Goal: Transaction & Acquisition: Purchase product/service

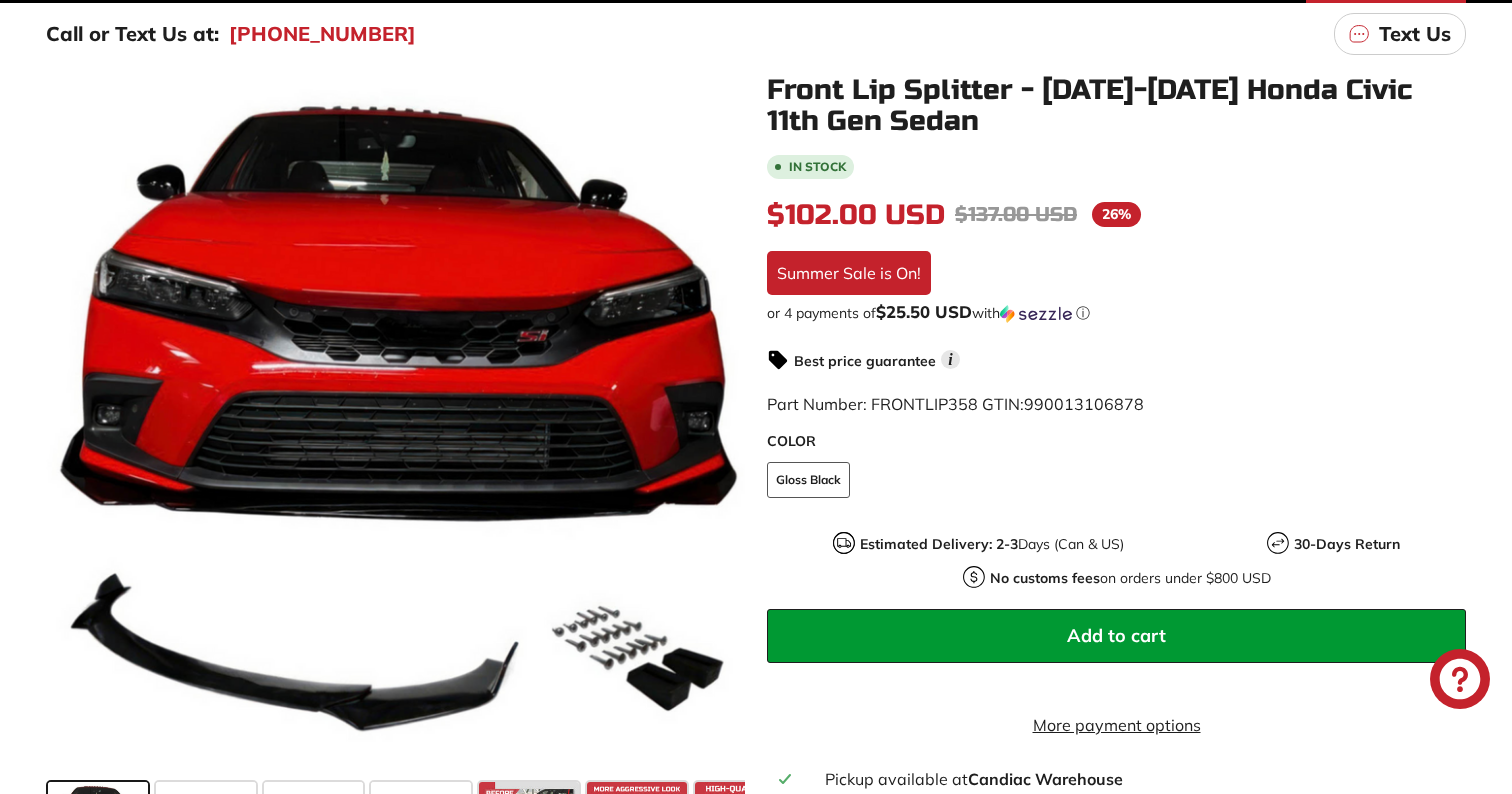
scroll to position [359, 0]
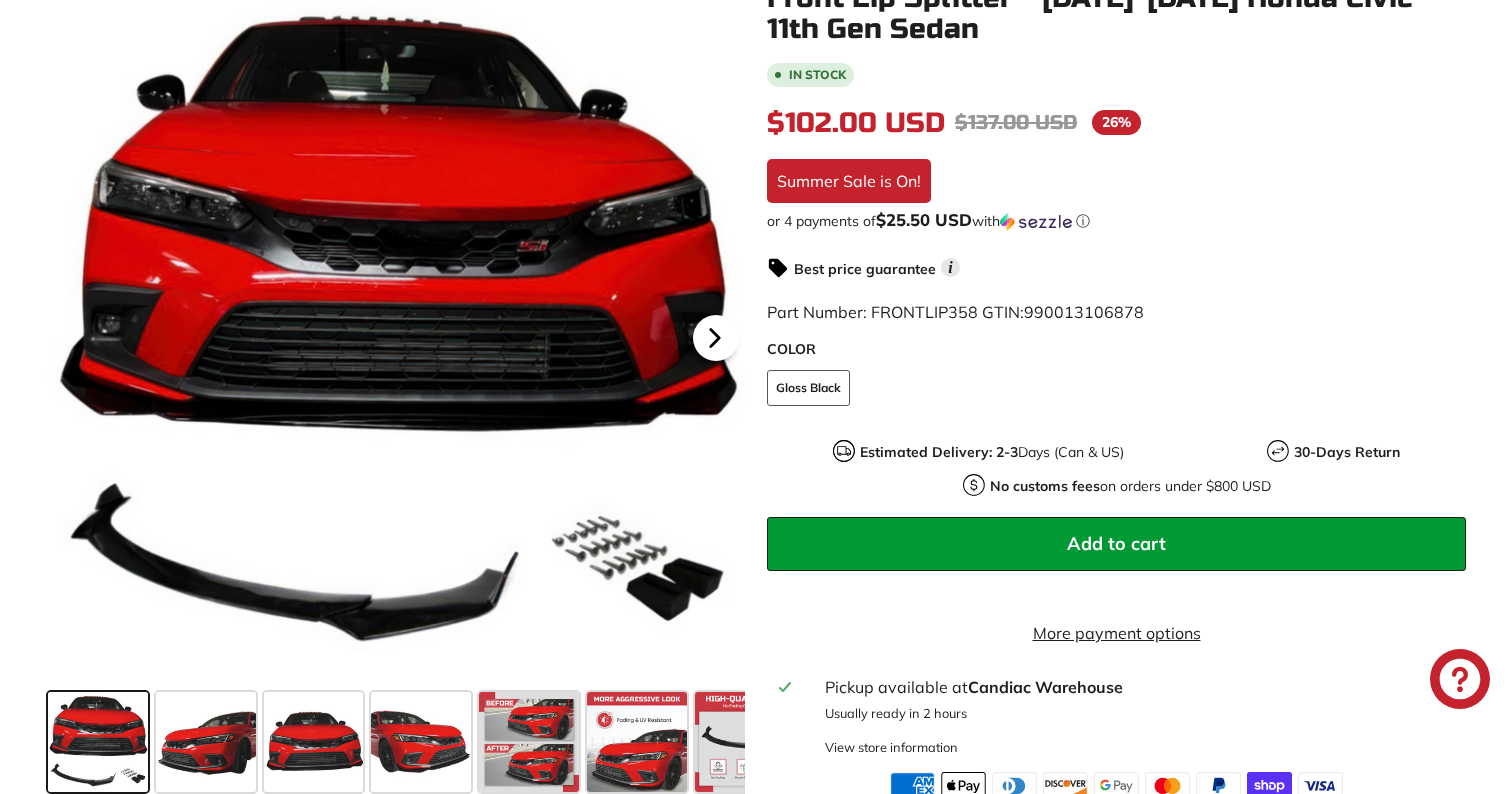
click at [711, 361] on icon at bounding box center [715, 338] width 46 height 46
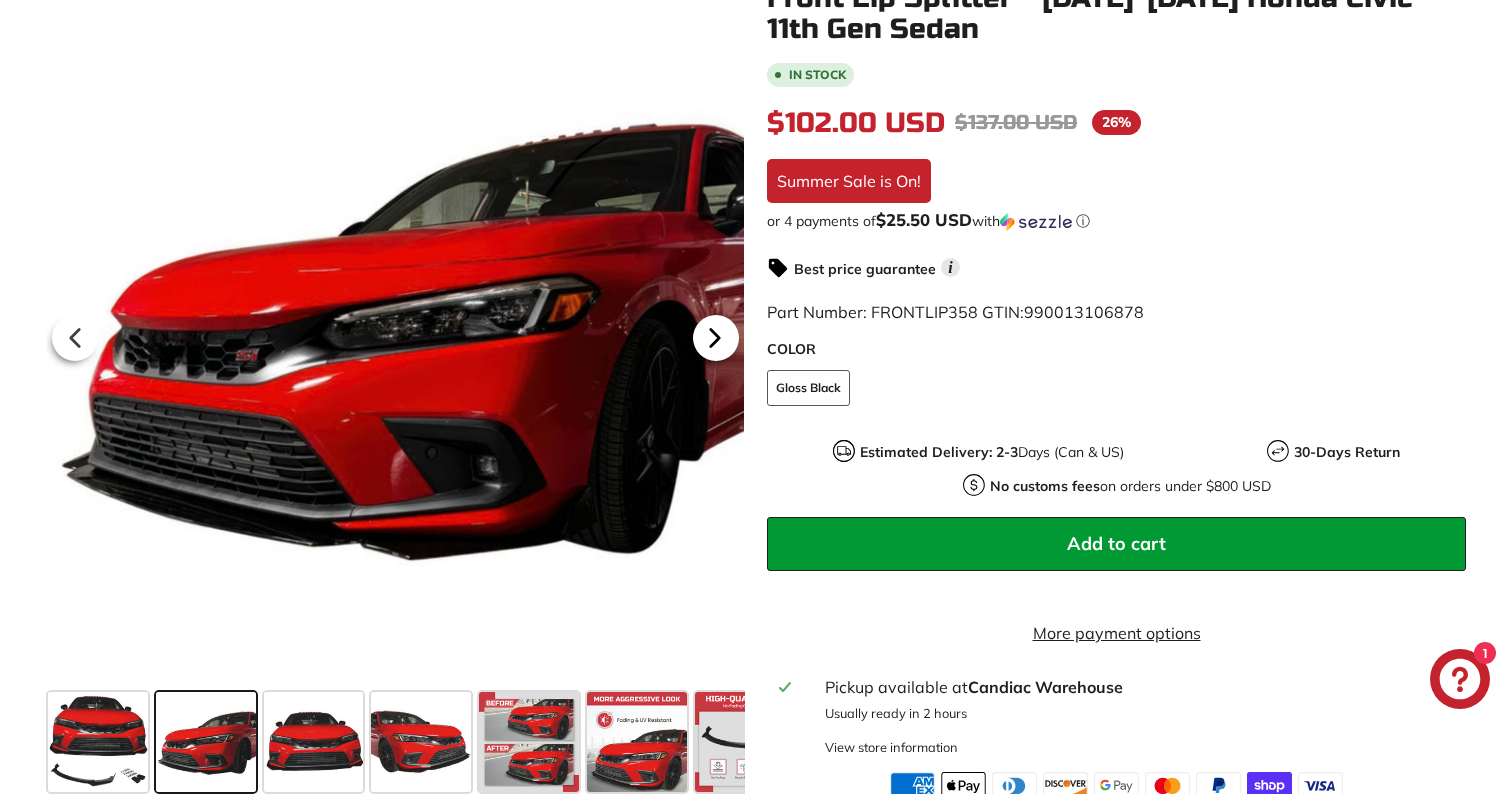
click at [716, 361] on icon at bounding box center [715, 338] width 46 height 46
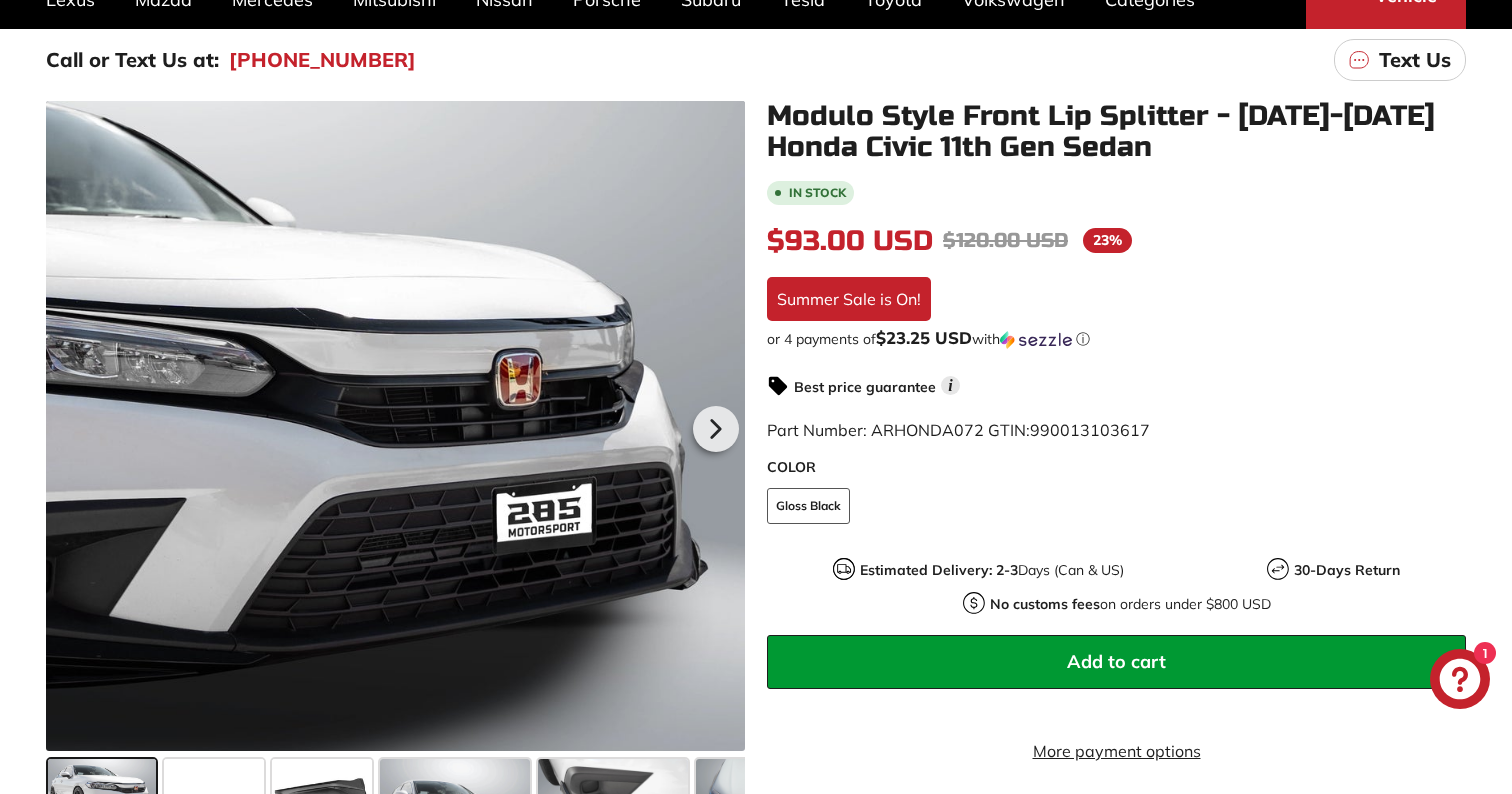
scroll to position [262, 0]
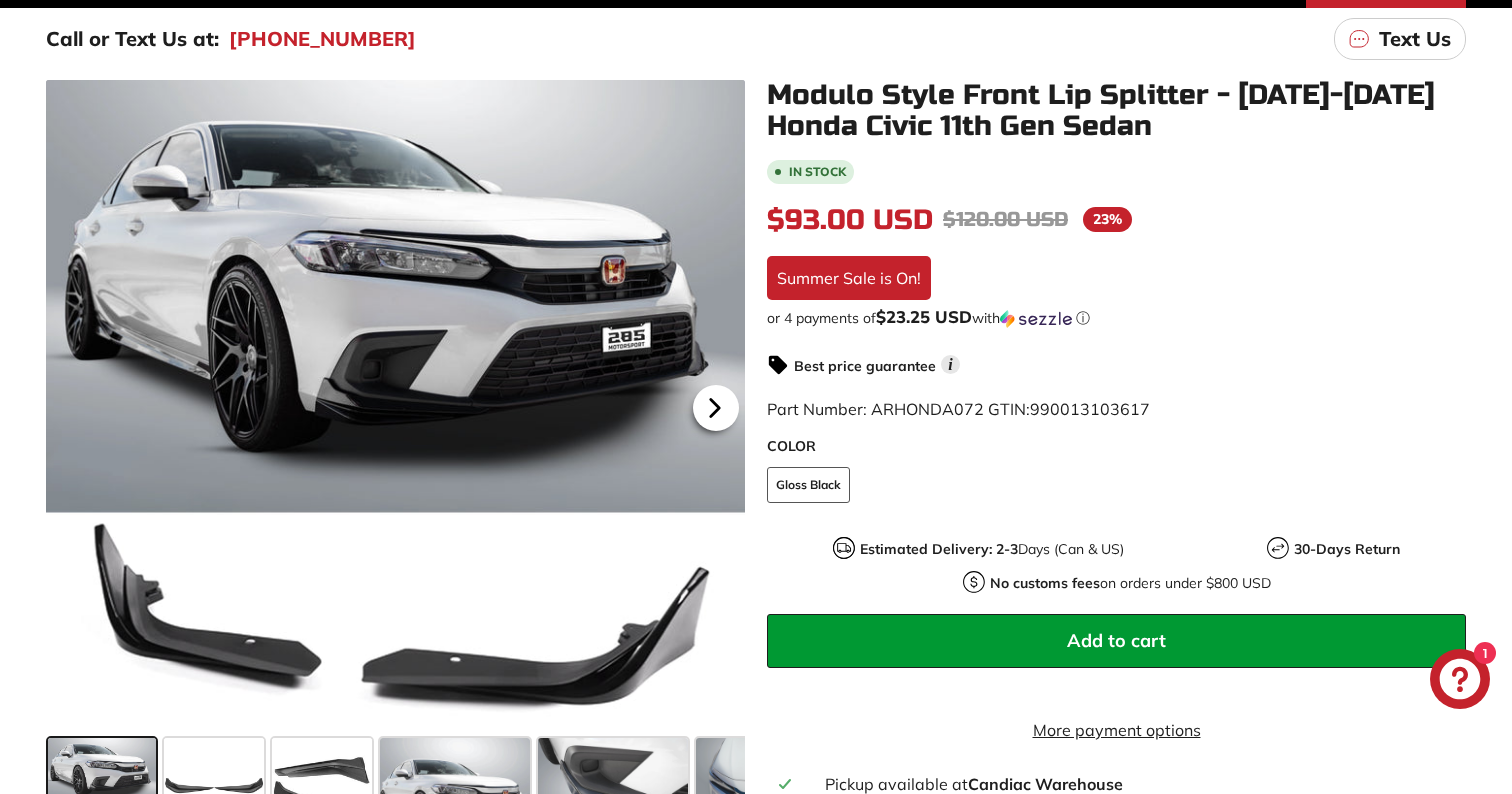
click at [727, 396] on icon at bounding box center [715, 408] width 46 height 46
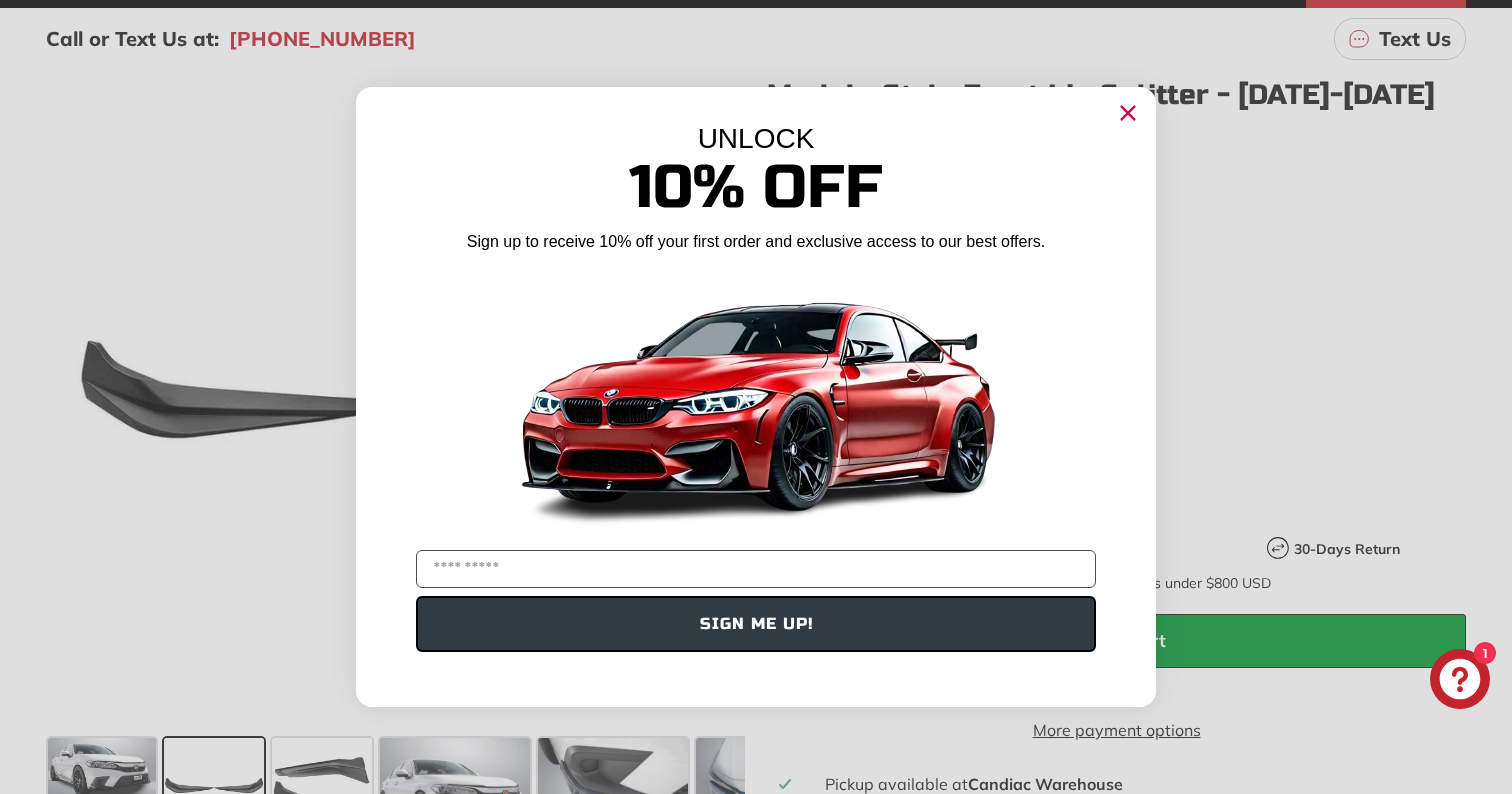
click at [1123, 118] on icon "Close dialog" at bounding box center [1128, 113] width 13 height 13
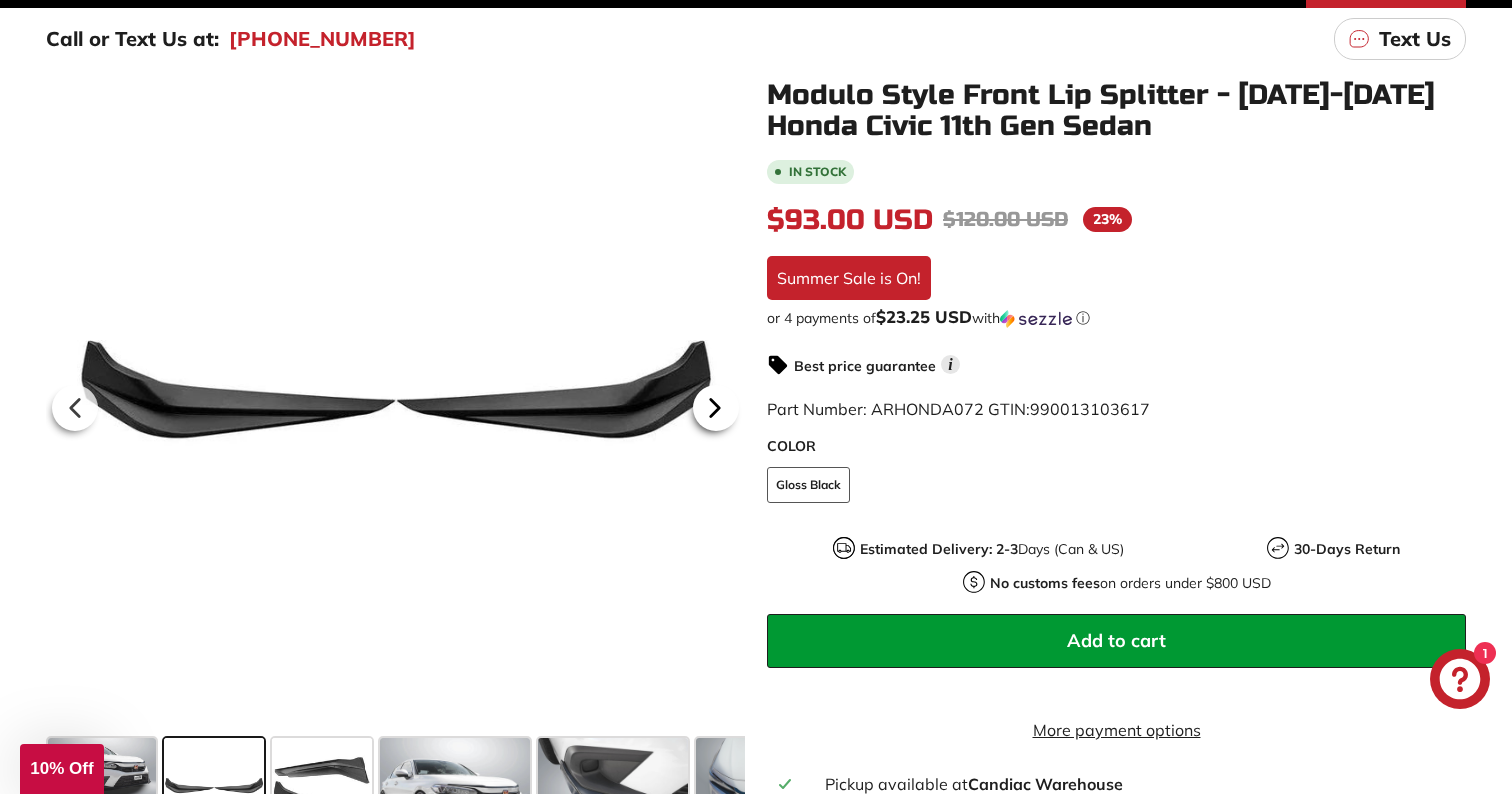
click at [724, 414] on icon at bounding box center [715, 408] width 46 height 46
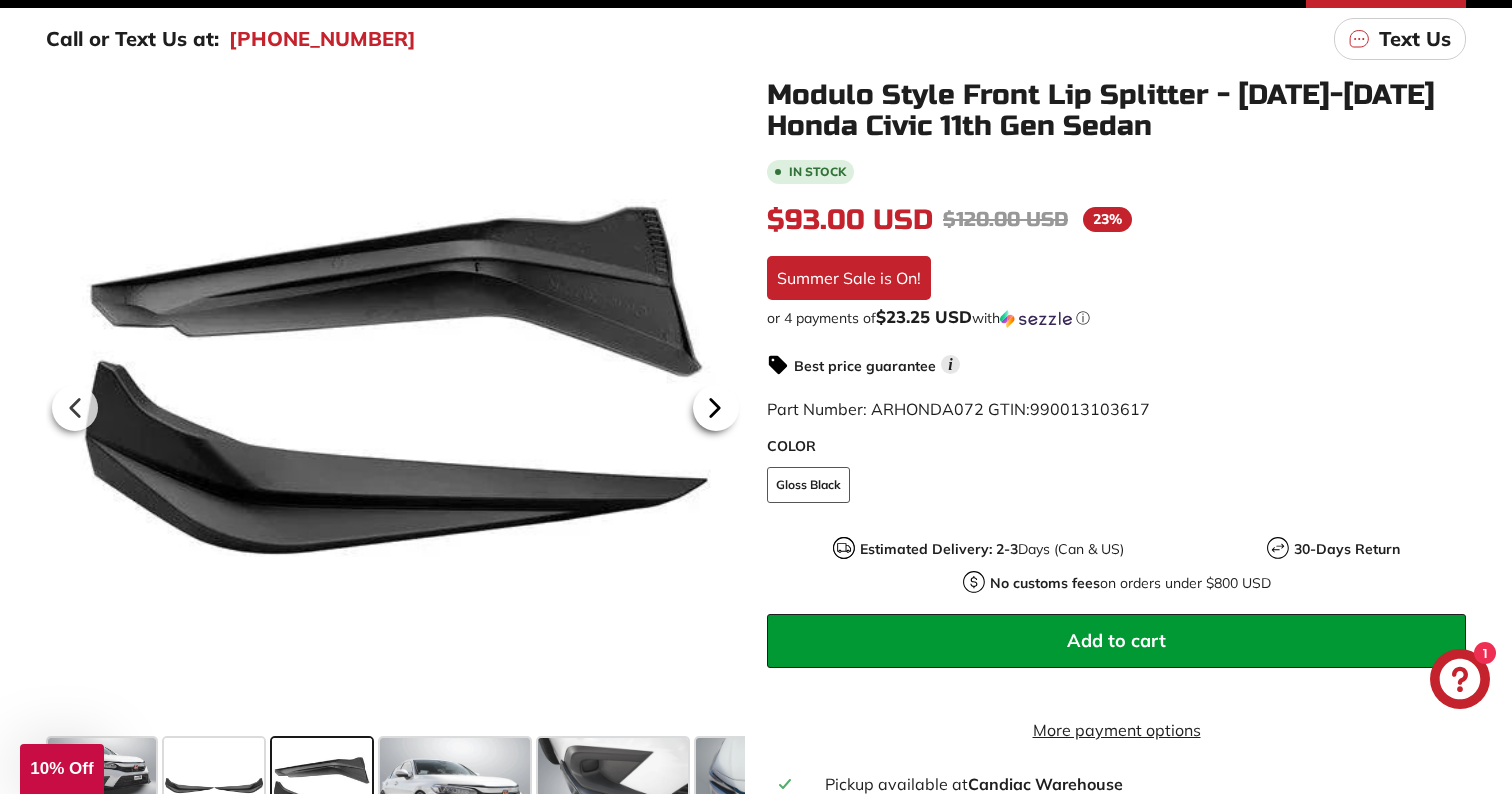
click at [716, 413] on icon at bounding box center [715, 408] width 46 height 46
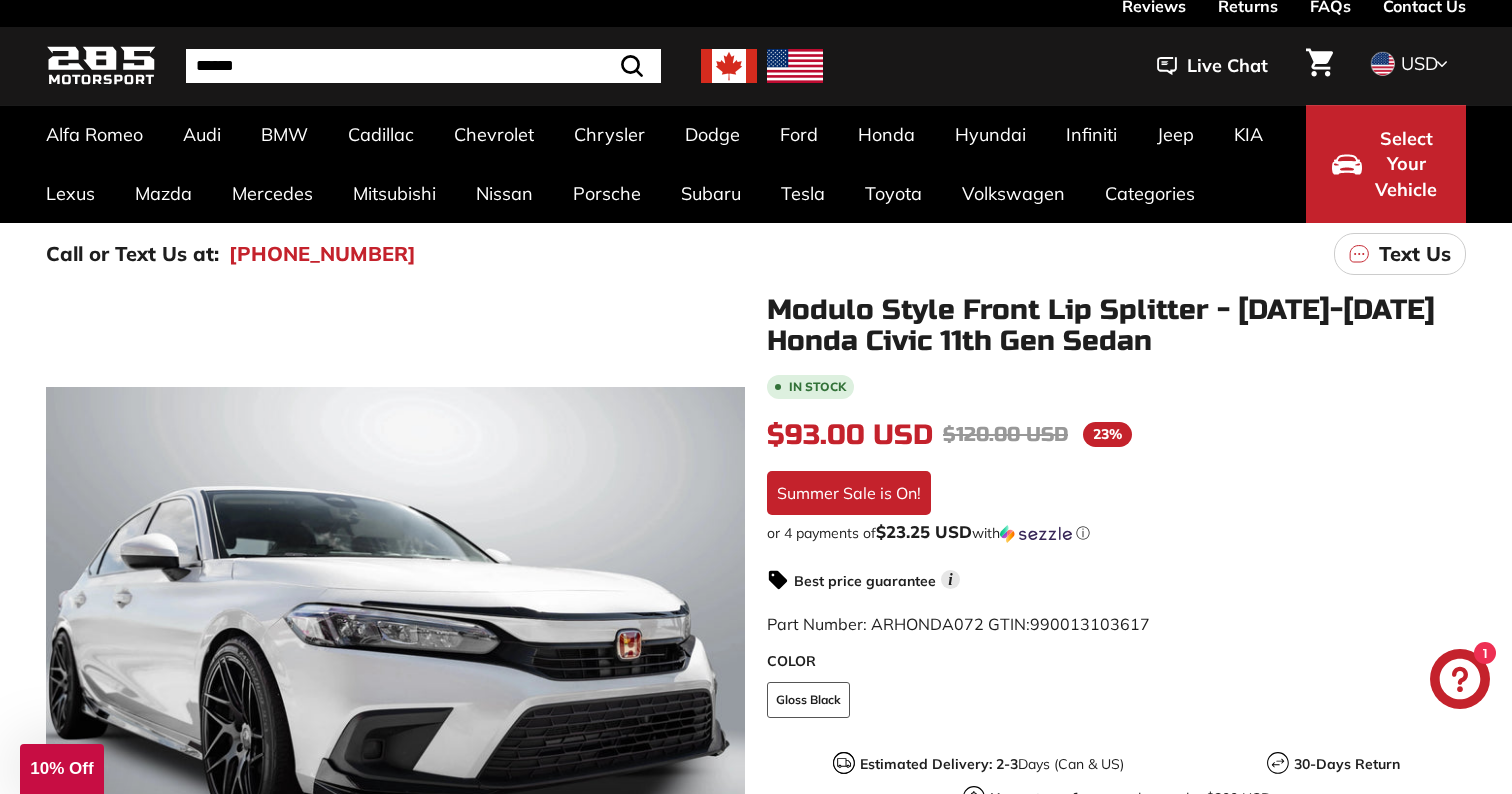
scroll to position [0, 0]
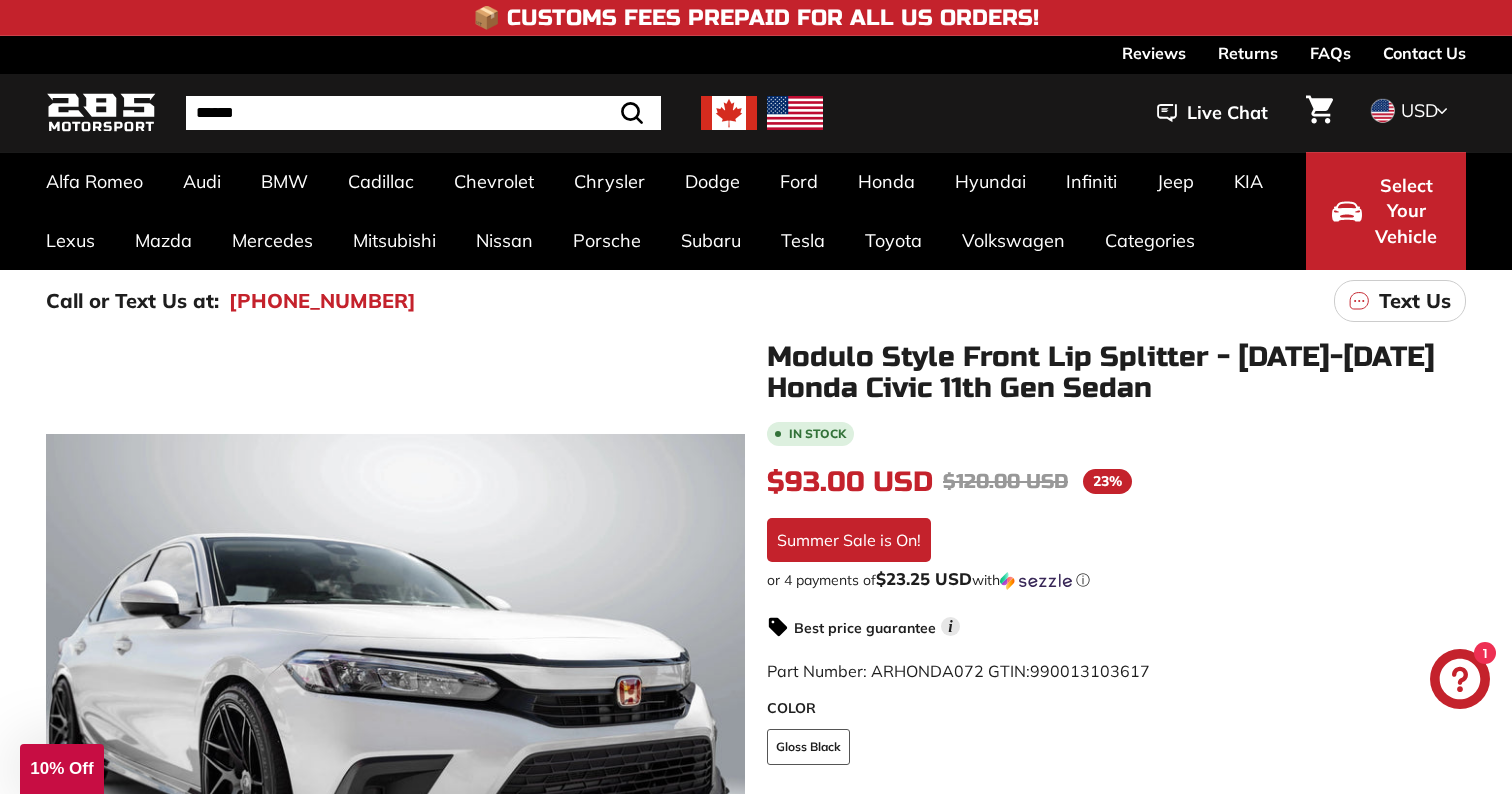
click at [793, 117] on img at bounding box center [795, 113] width 56 height 34
click at [793, 113] on img at bounding box center [795, 113] width 56 height 34
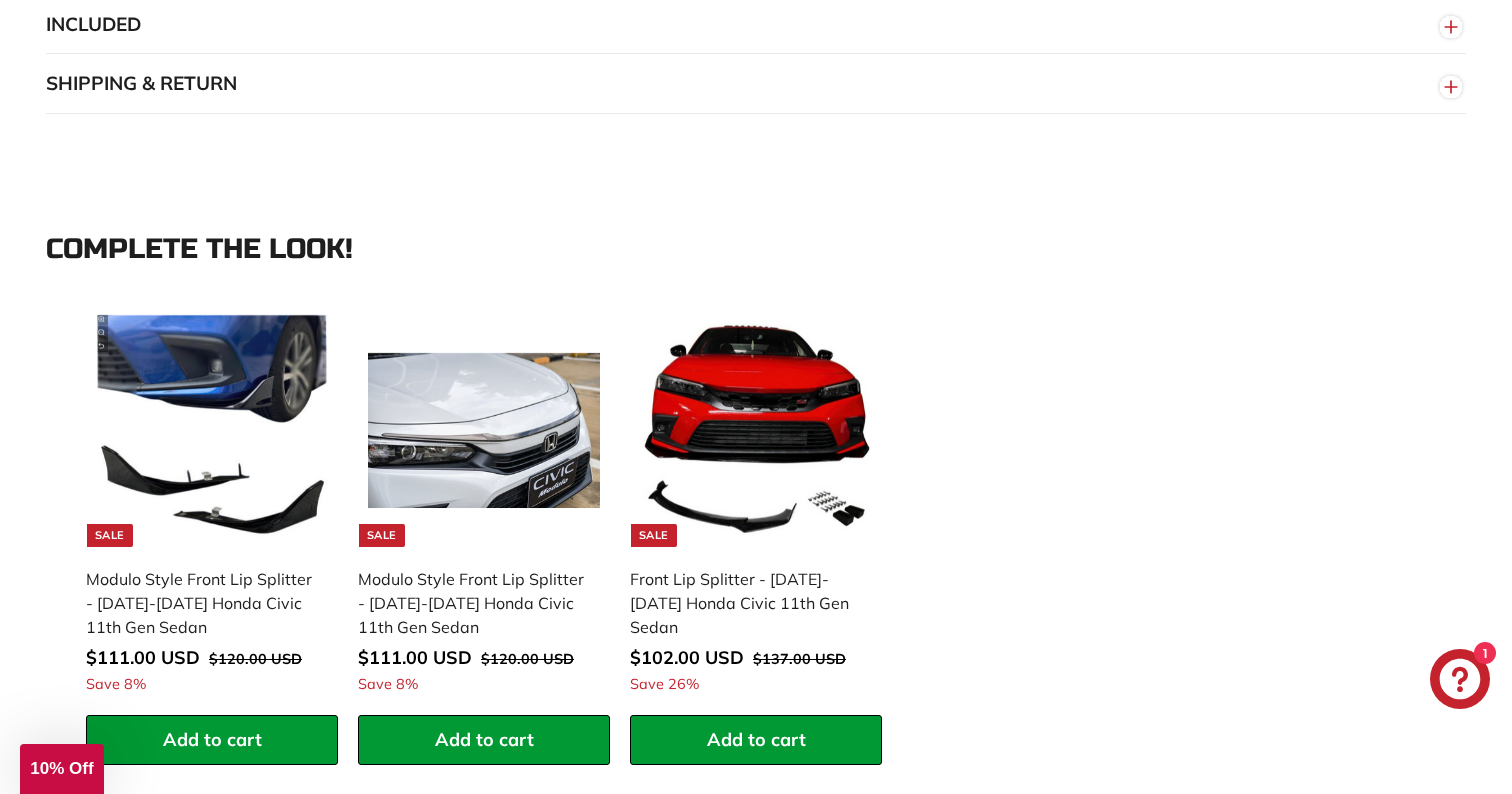
scroll to position [1526, 0]
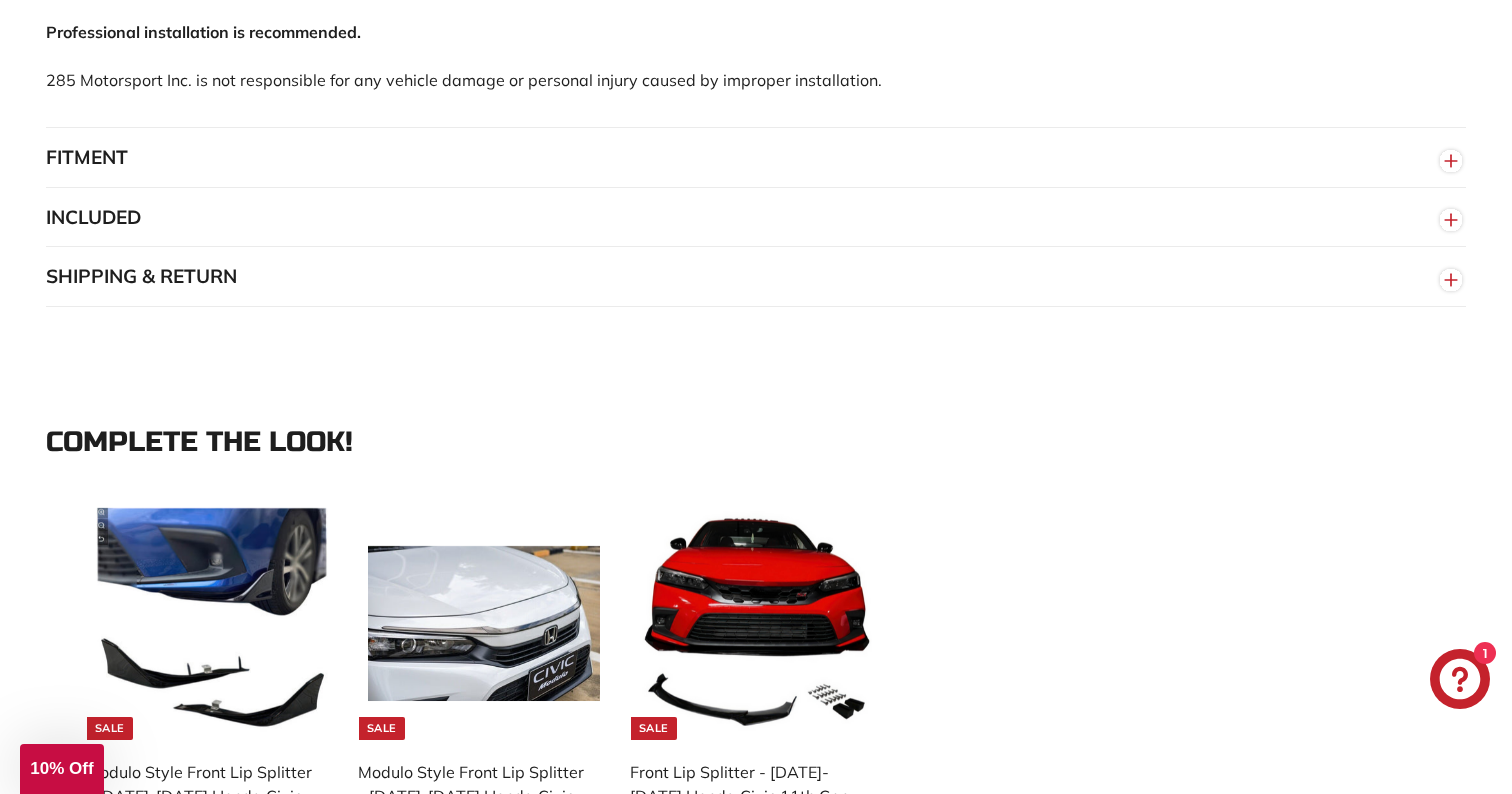
click at [419, 307] on button "SHIPPING & RETURN" at bounding box center [756, 277] width 1420 height 60
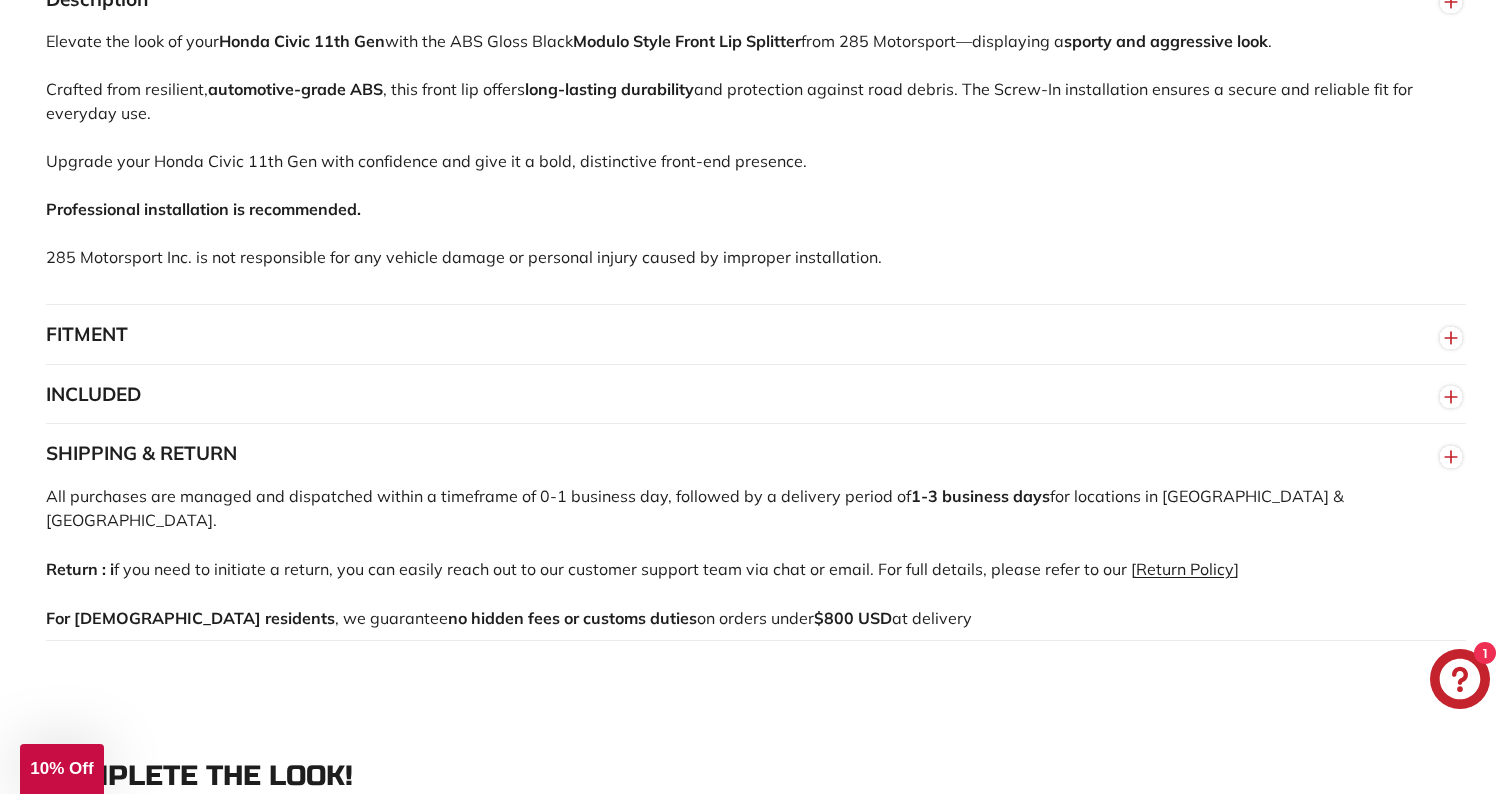
scroll to position [1351, 0]
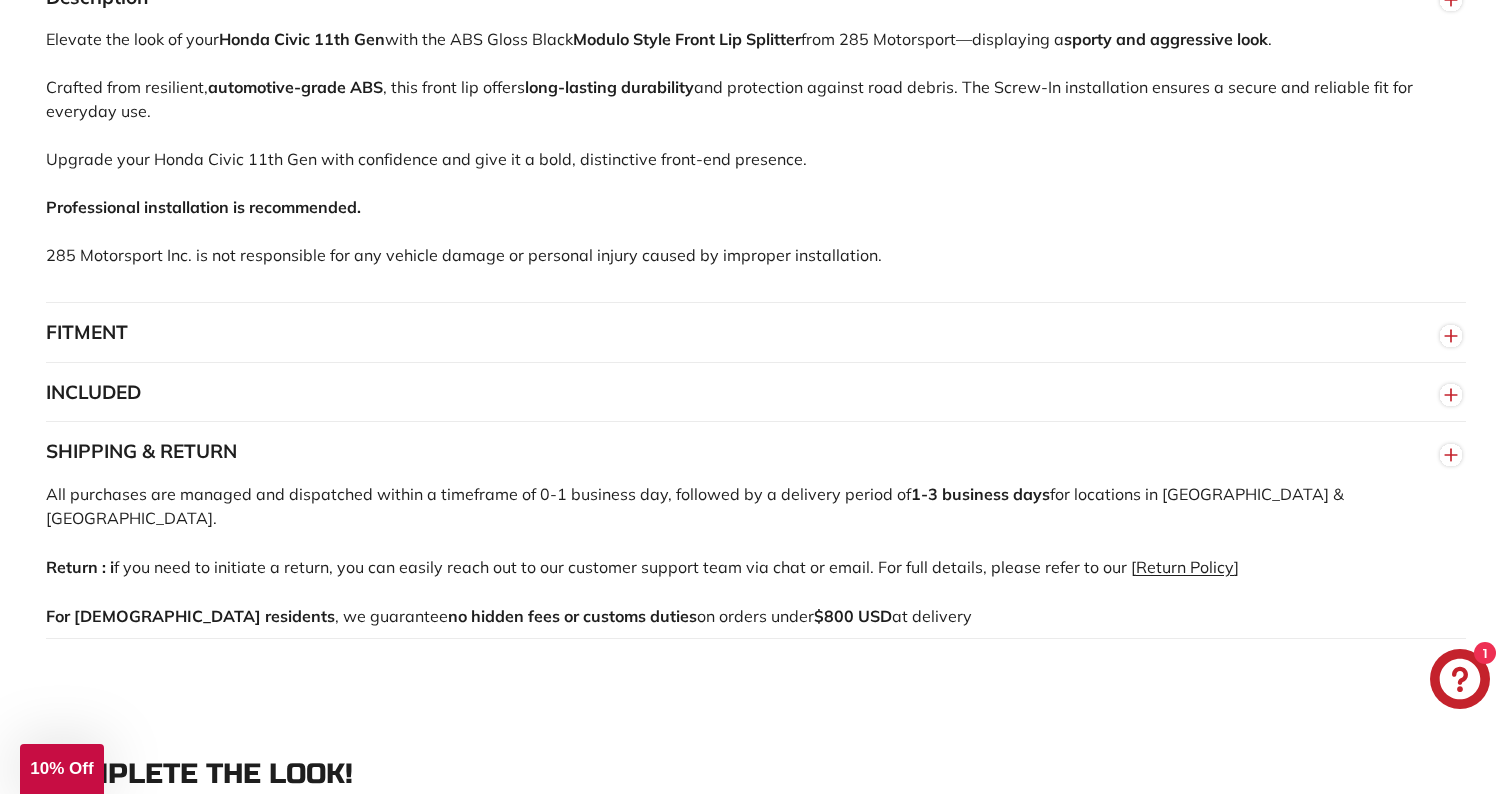
click at [475, 359] on button "FITMENT" at bounding box center [756, 333] width 1420 height 60
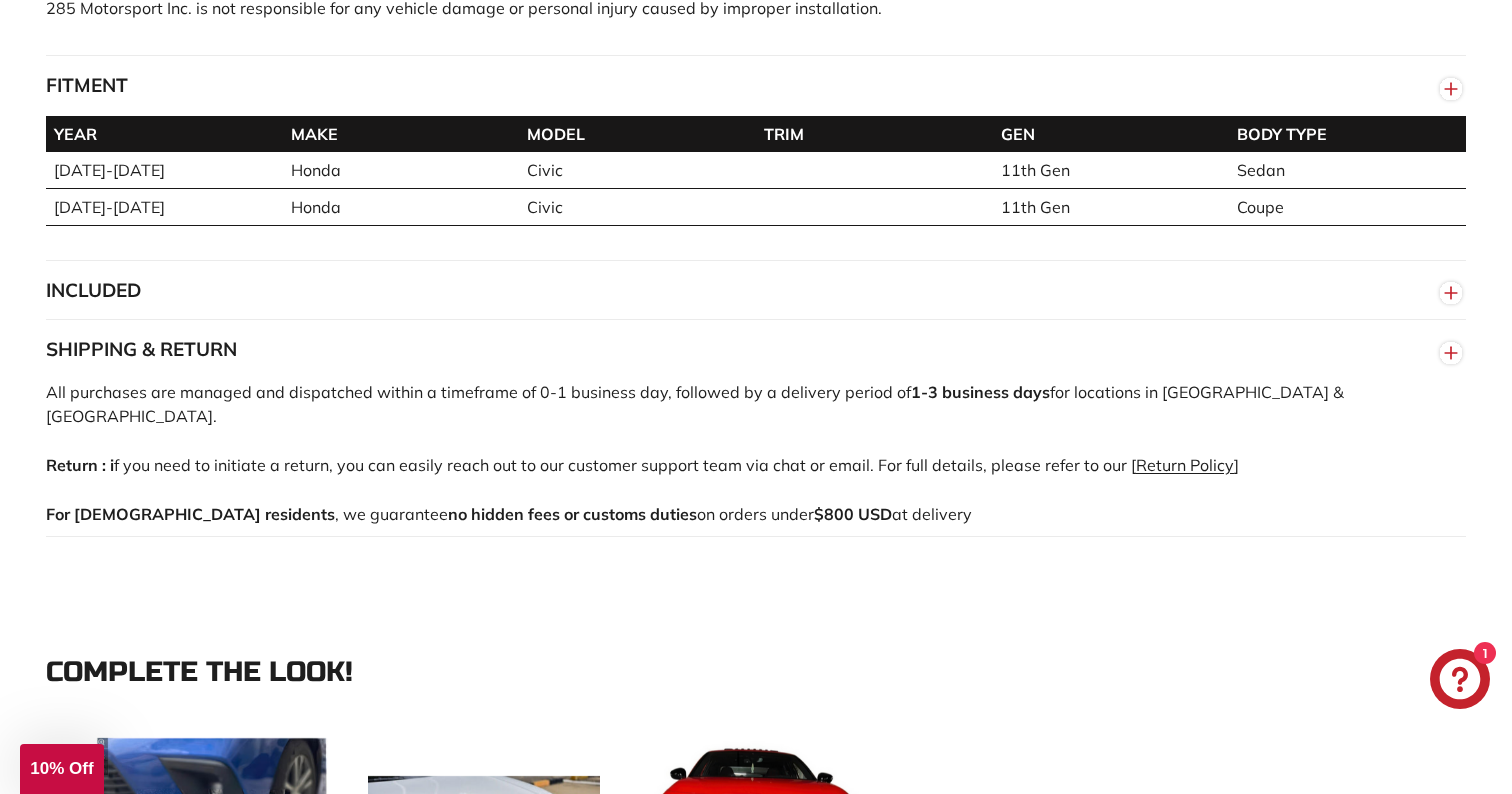
scroll to position [1654, 0]
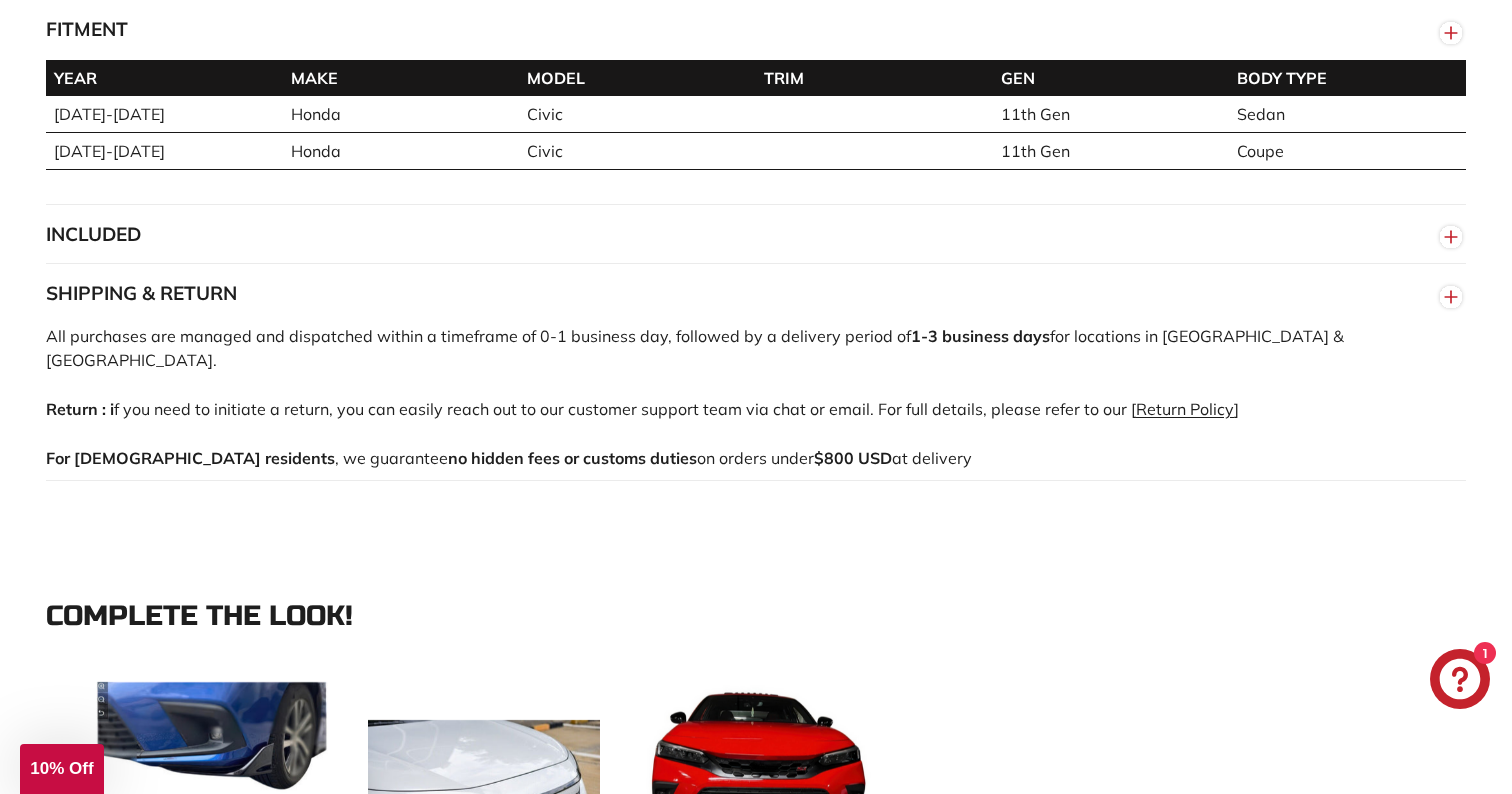
click at [518, 259] on button "INCLUDED" at bounding box center [756, 235] width 1420 height 60
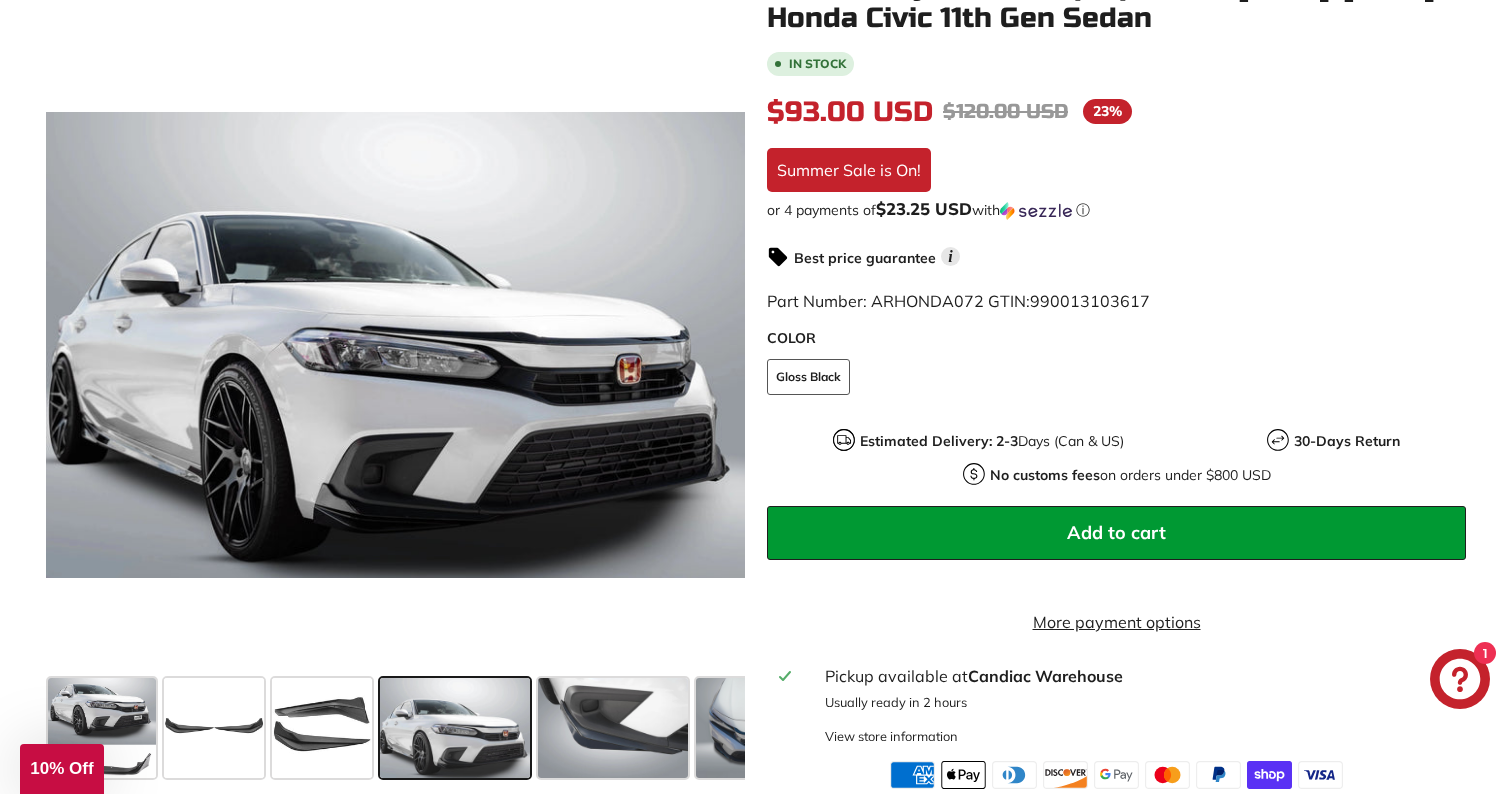
scroll to position [489, 0]
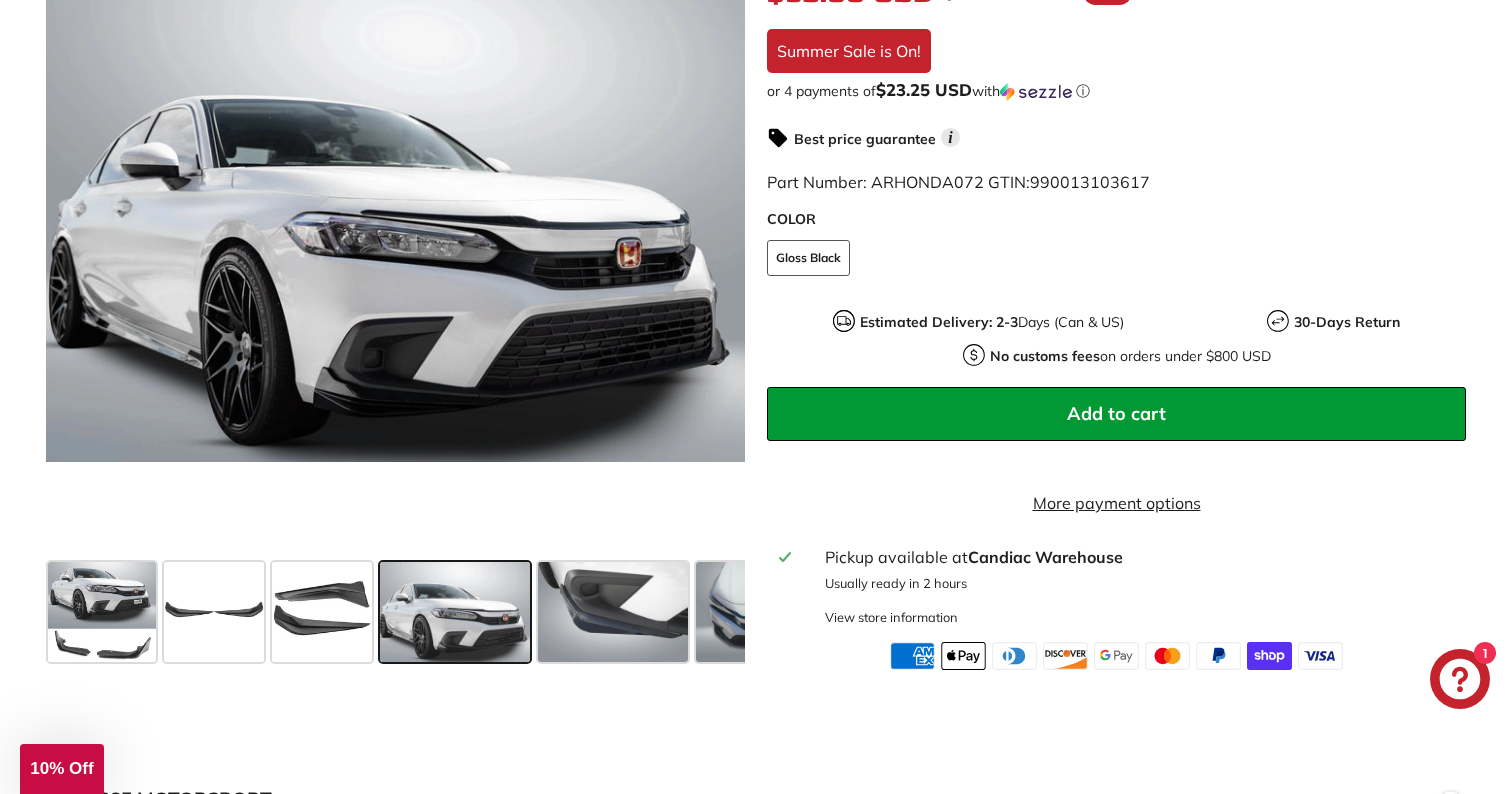
click at [1259, 415] on button "Add to cart" at bounding box center [1116, 414] width 699 height 54
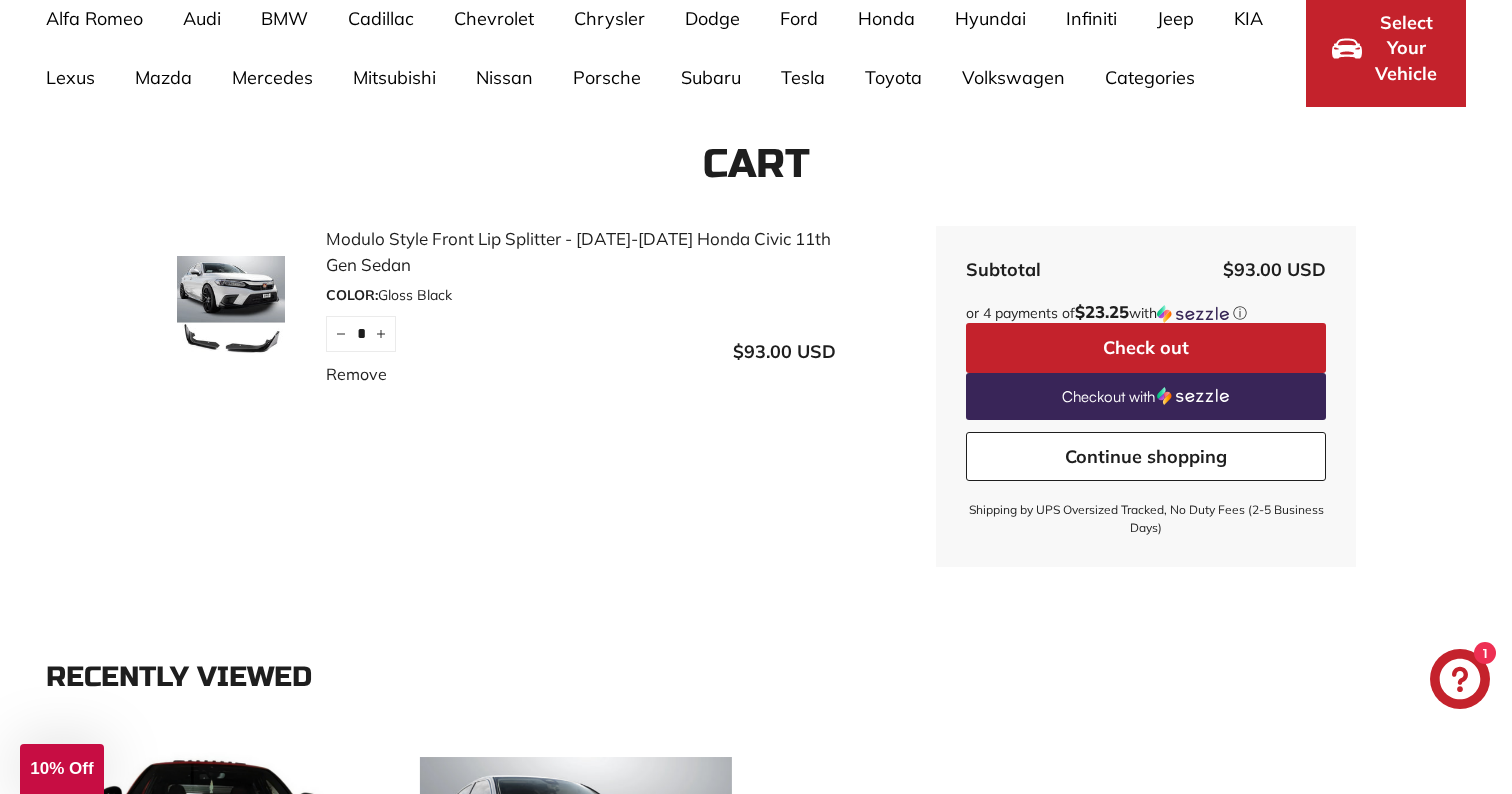
scroll to position [182, 0]
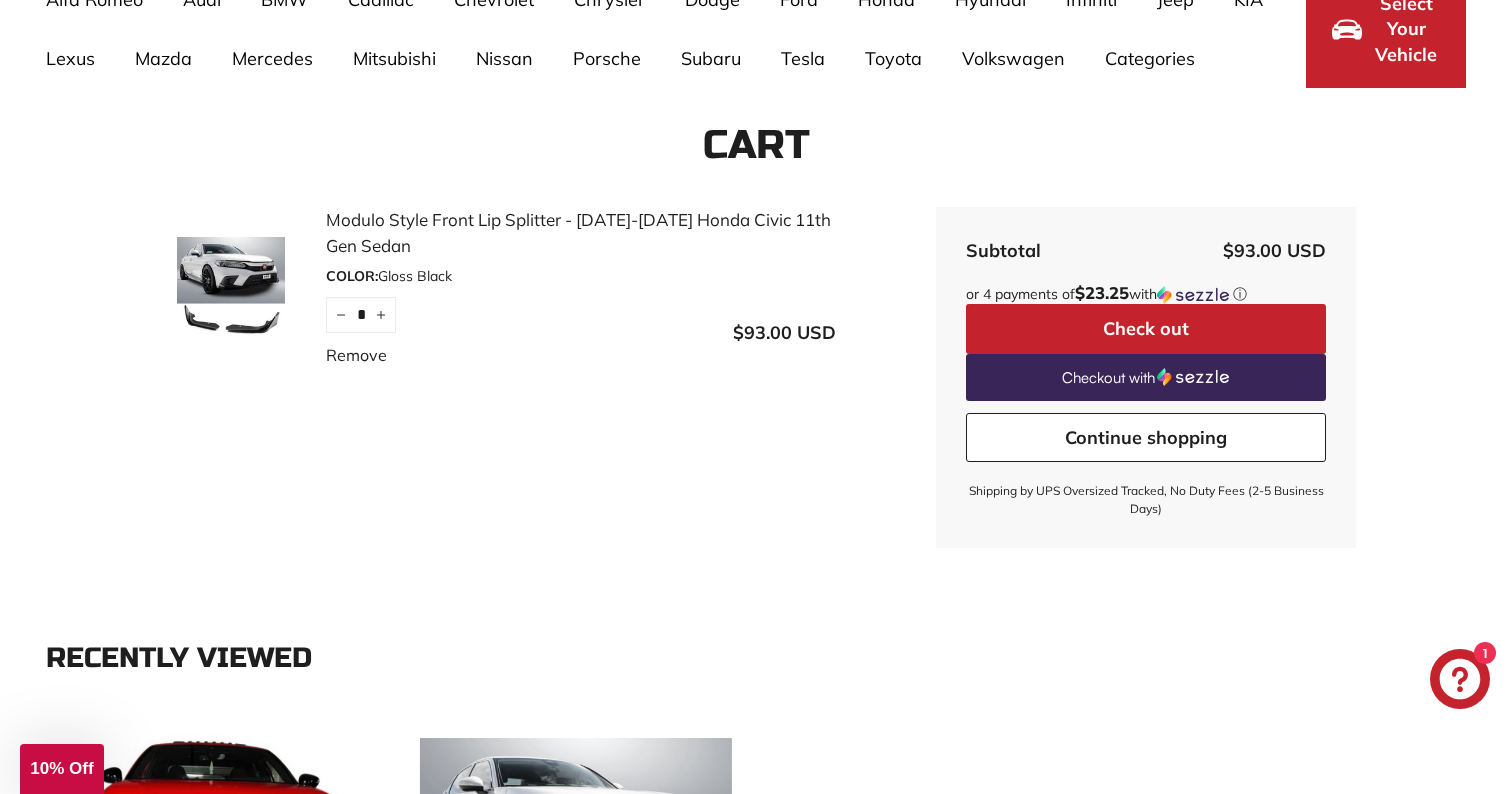
click at [1239, 337] on button "Check out" at bounding box center [1146, 329] width 360 height 50
